Goal: Task Accomplishment & Management: Use online tool/utility

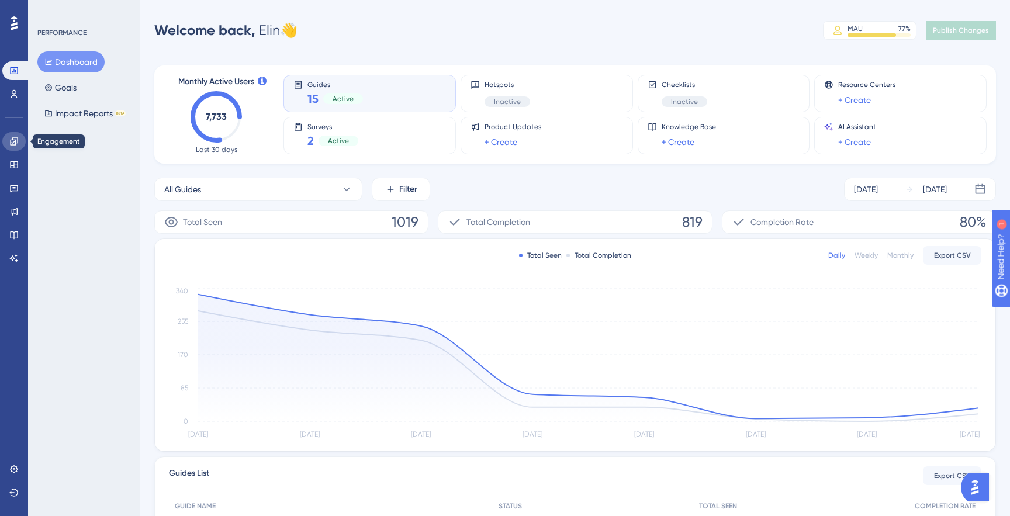
click at [15, 140] on icon at bounding box center [14, 141] width 8 height 8
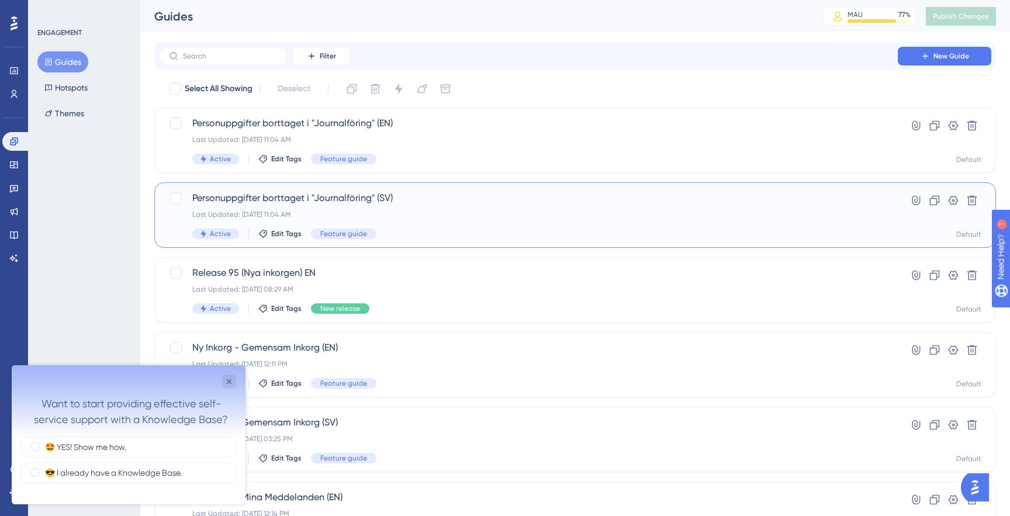
click at [451, 212] on div "Last Updated: [DATE] 11:04 AM" at bounding box center [528, 214] width 672 height 9
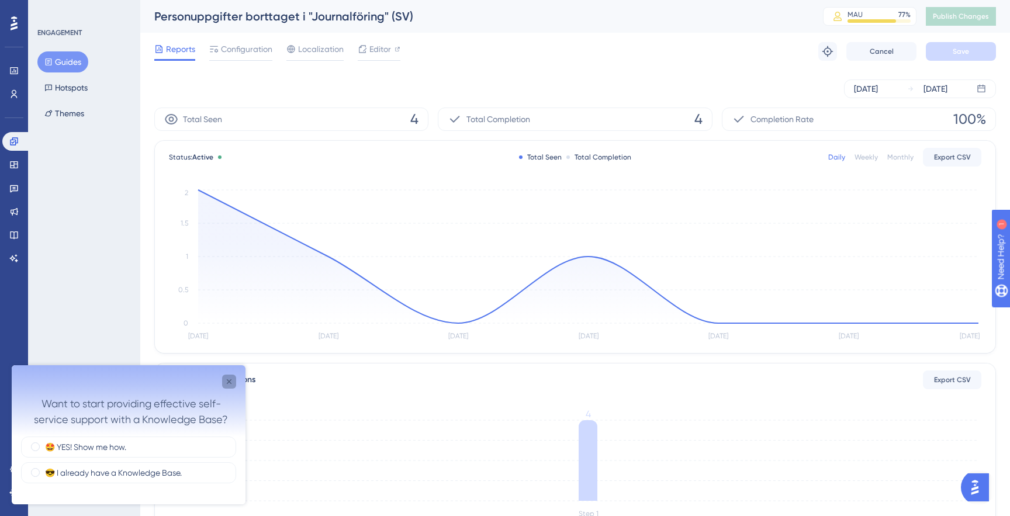
click at [226, 382] on icon "Close survey" at bounding box center [228, 381] width 9 height 9
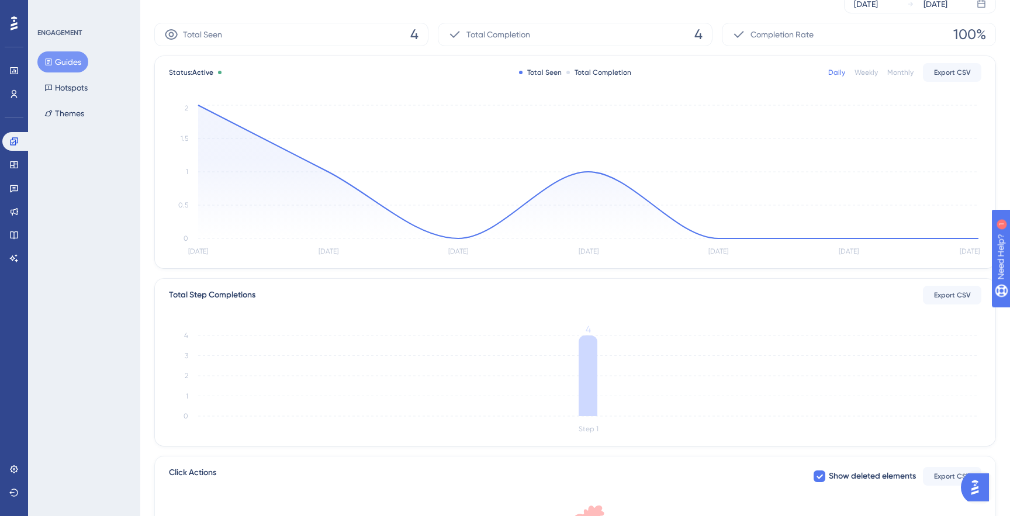
scroll to position [94, 0]
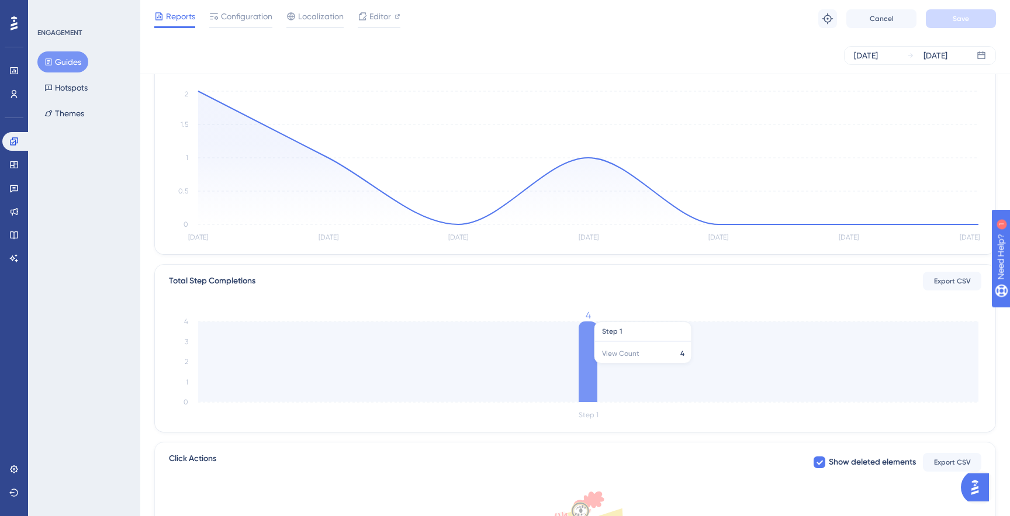
click at [588, 365] on icon at bounding box center [588, 362] width 19 height 81
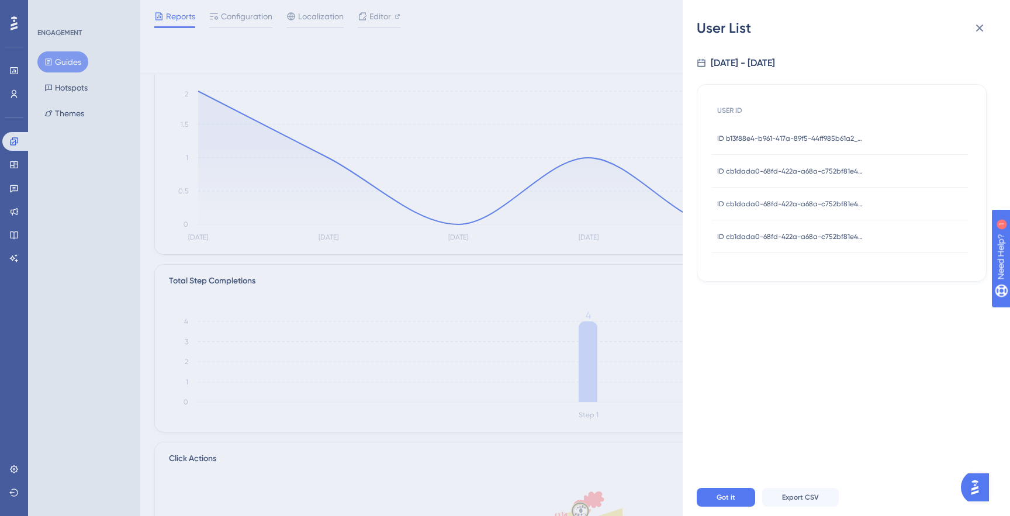
click at [627, 254] on div "User List [DATE] - [DATE] USER ID ID b13f88e4-b961-417a-89f5-44ff985b61a2_52233…" at bounding box center [505, 258] width 1010 height 516
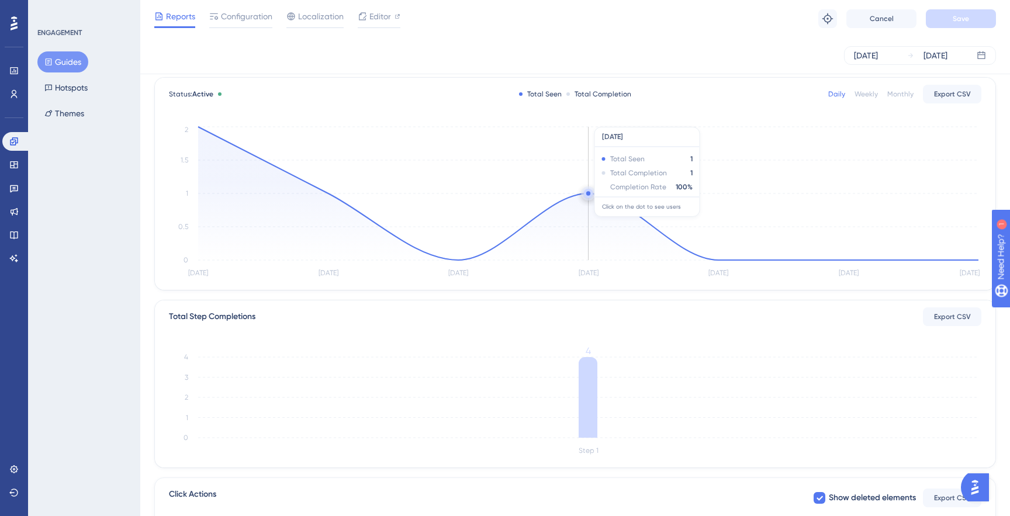
scroll to position [0, 0]
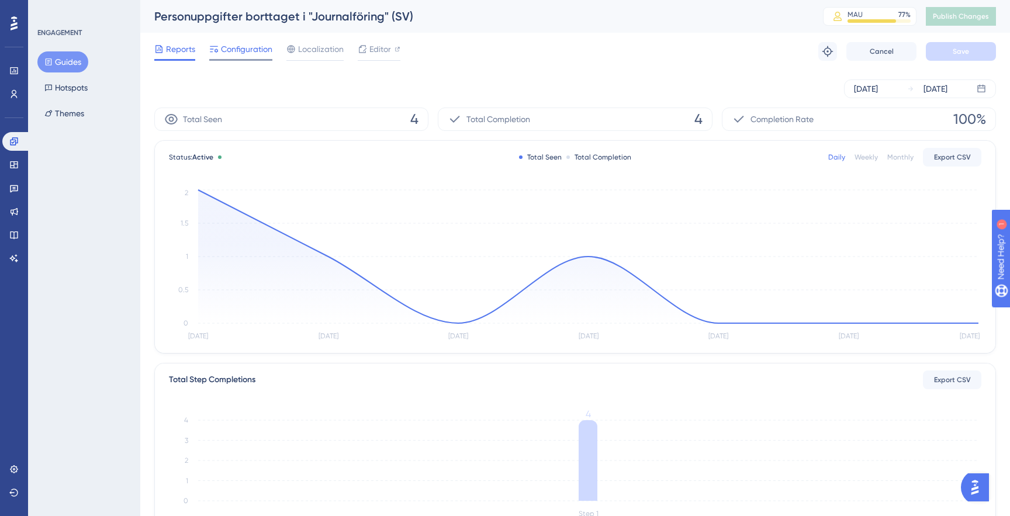
click at [247, 53] on span "Configuration" at bounding box center [246, 49] width 51 height 14
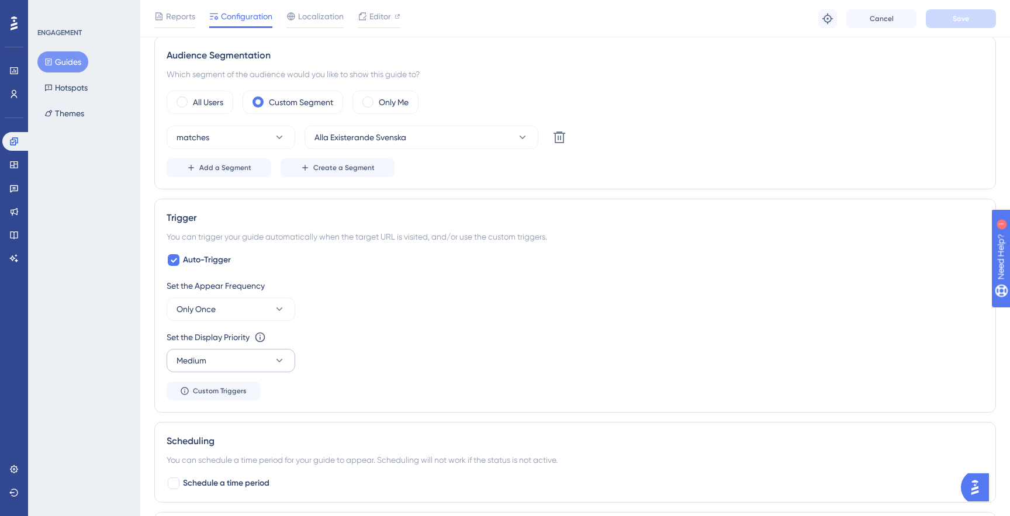
scroll to position [451, 0]
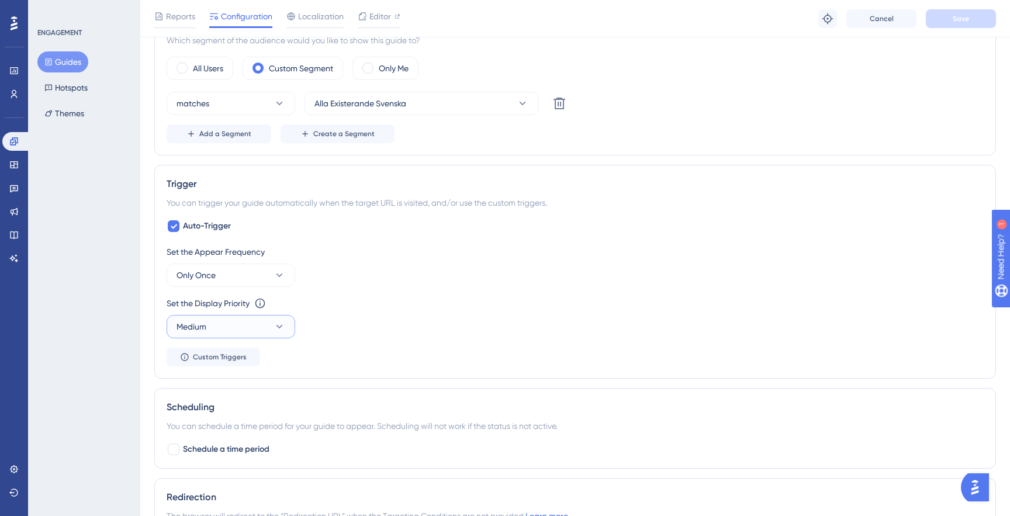
click at [241, 324] on button "Medium" at bounding box center [231, 326] width 129 height 23
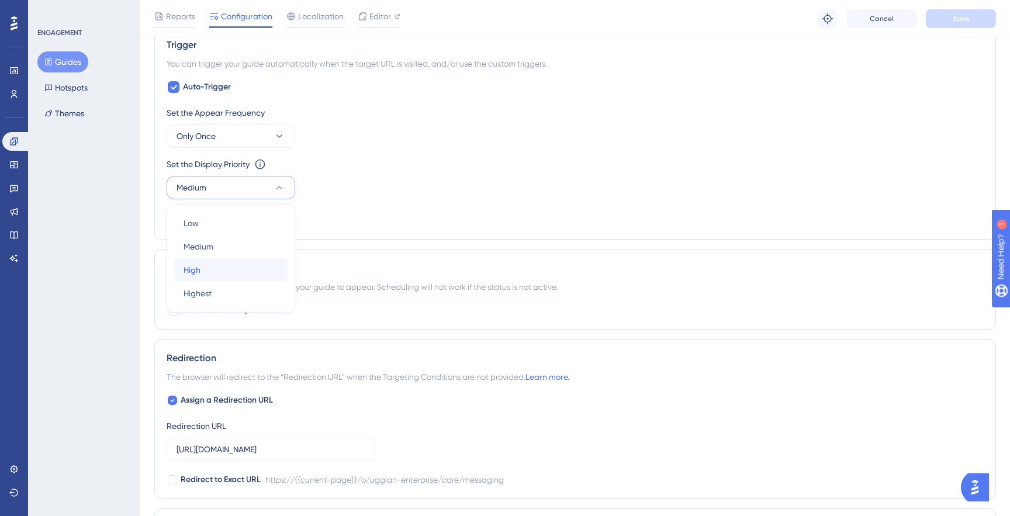
click at [232, 268] on div "High High" at bounding box center [231, 269] width 95 height 23
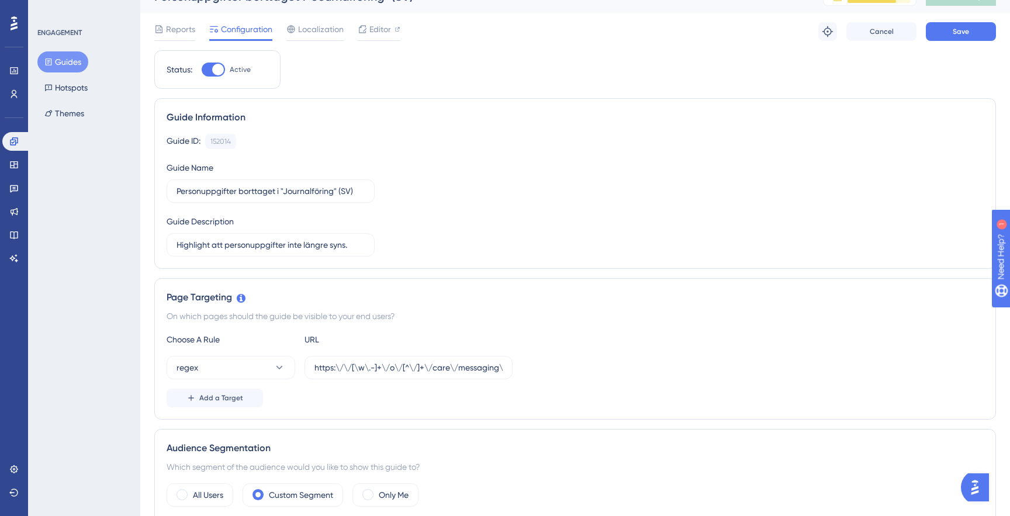
scroll to position [0, 0]
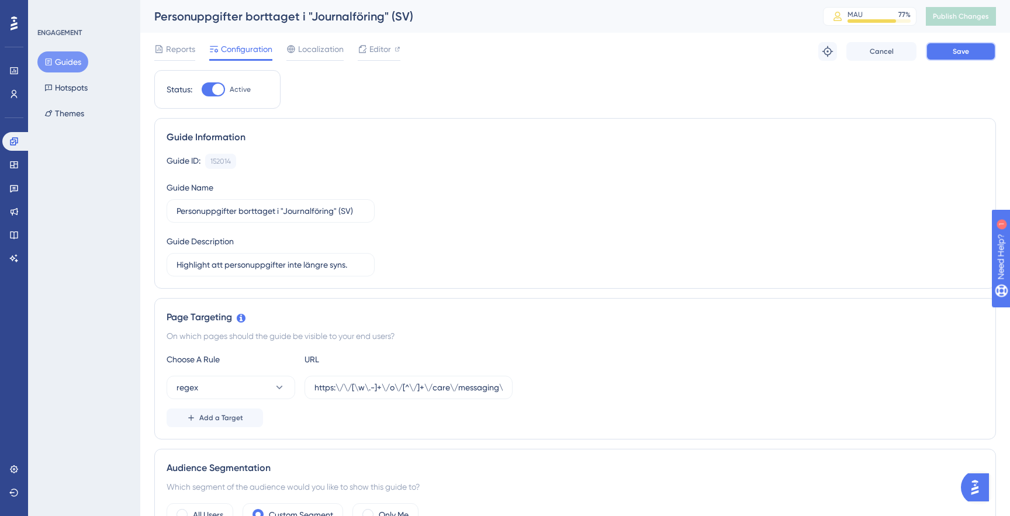
click at [972, 56] on button "Save" at bounding box center [961, 51] width 70 height 19
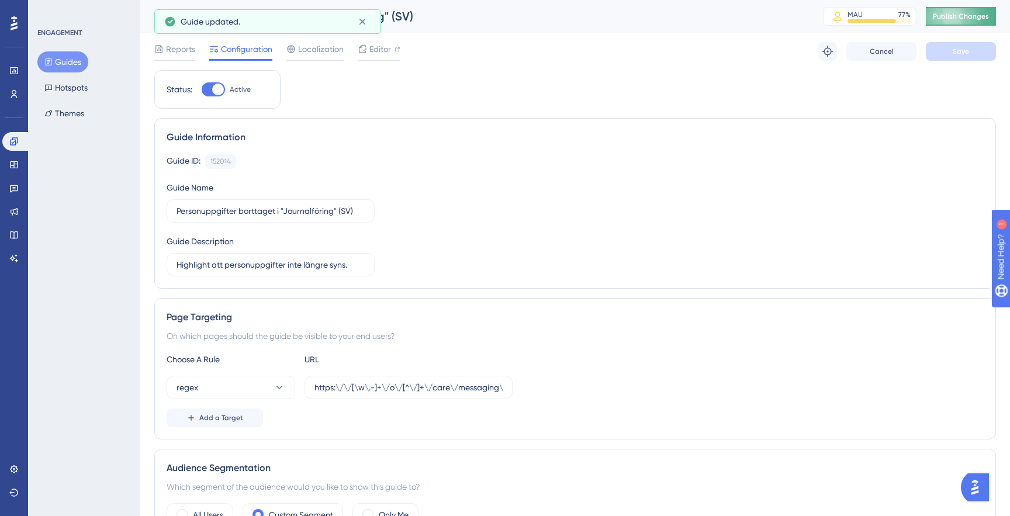
click at [962, 15] on span "Publish Changes" at bounding box center [961, 16] width 56 height 9
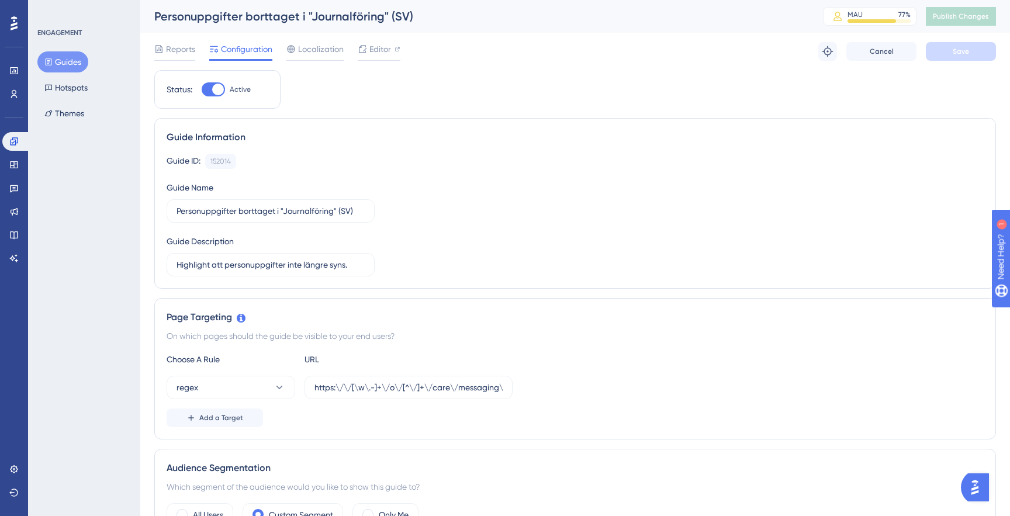
scroll to position [19, 0]
